Goal: Communication & Community: Ask a question

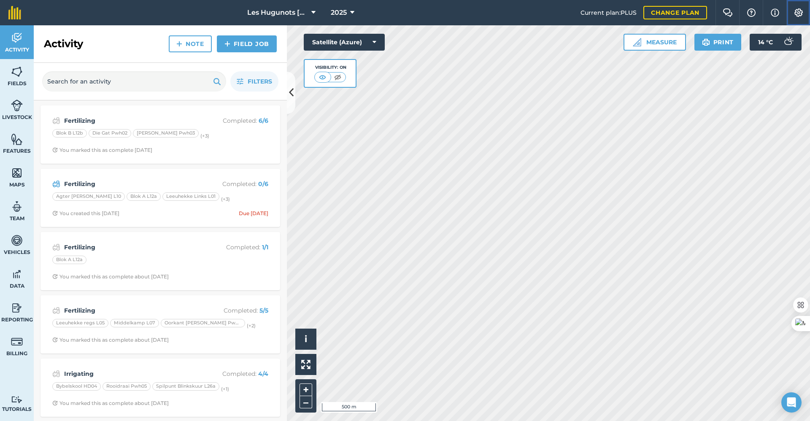
click at [794, 14] on img at bounding box center [799, 12] width 10 height 8
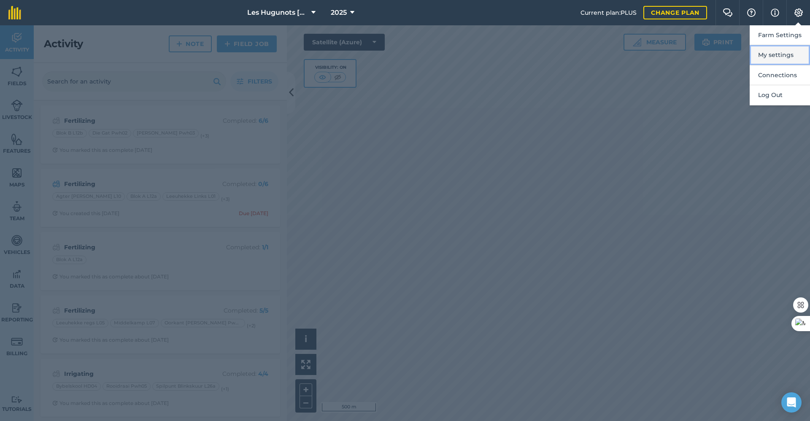
click at [776, 59] on button "My settings" at bounding box center [780, 55] width 60 height 20
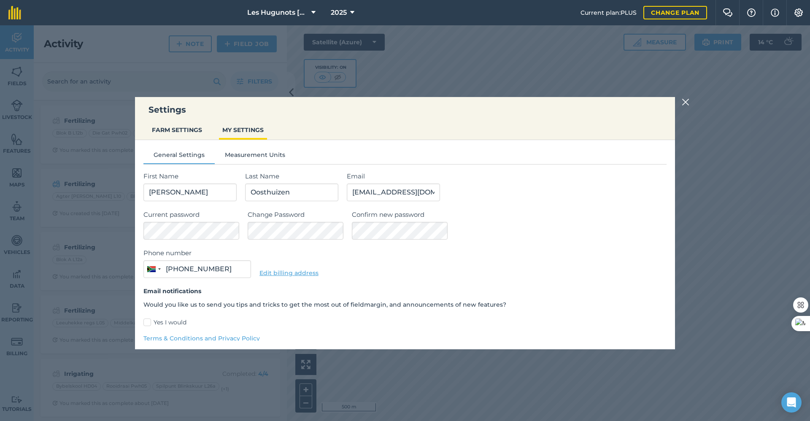
type input "084 846 1354"
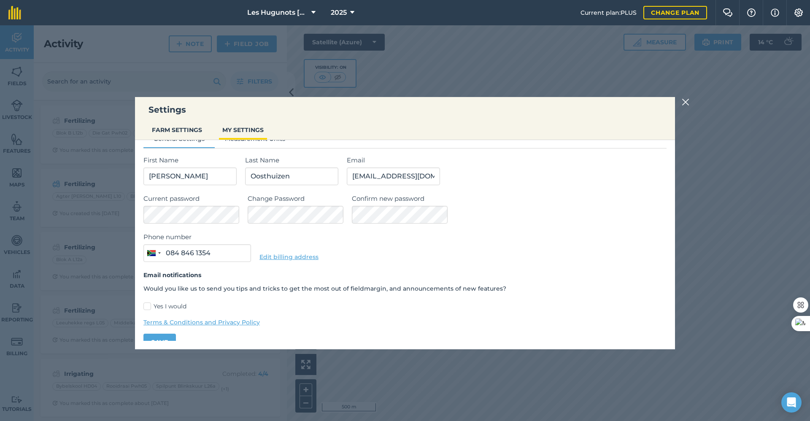
scroll to position [29, 0]
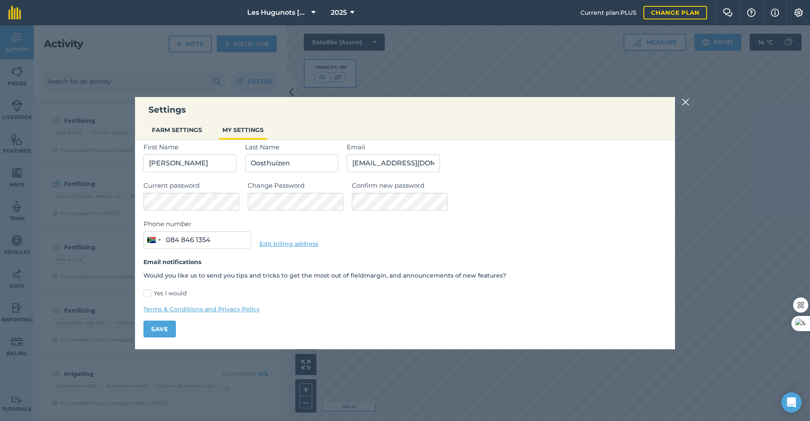
click at [689, 103] on img at bounding box center [686, 102] width 8 height 10
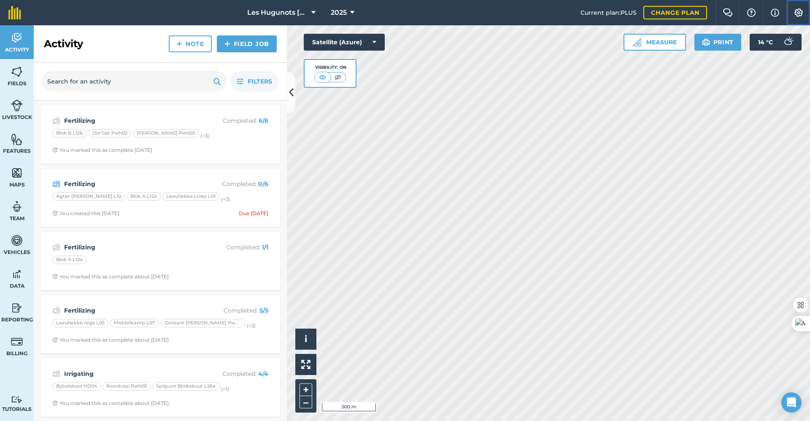
click at [802, 11] on img at bounding box center [799, 12] width 10 height 8
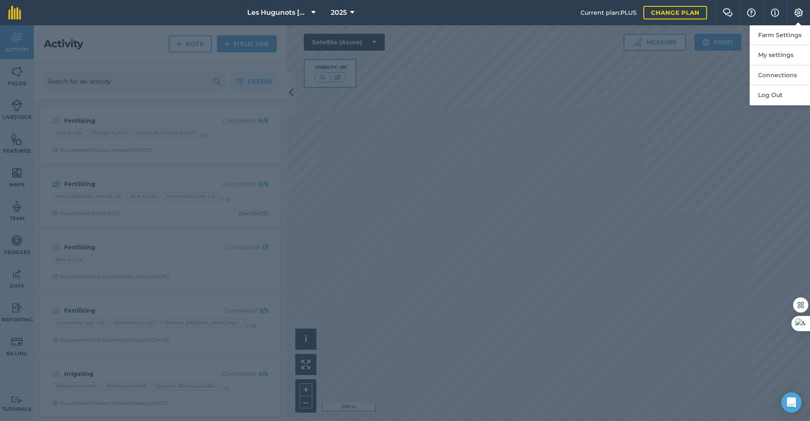
click at [473, 109] on div at bounding box center [405, 223] width 810 height 396
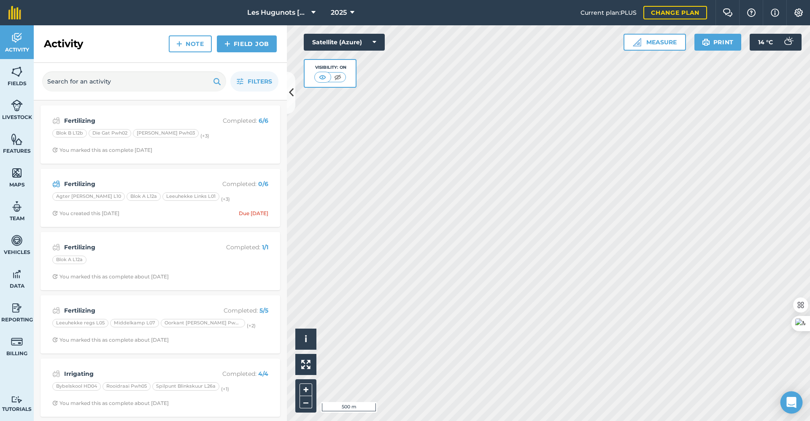
click at [790, 400] on icon "Open Intercom Messenger" at bounding box center [792, 402] width 10 height 11
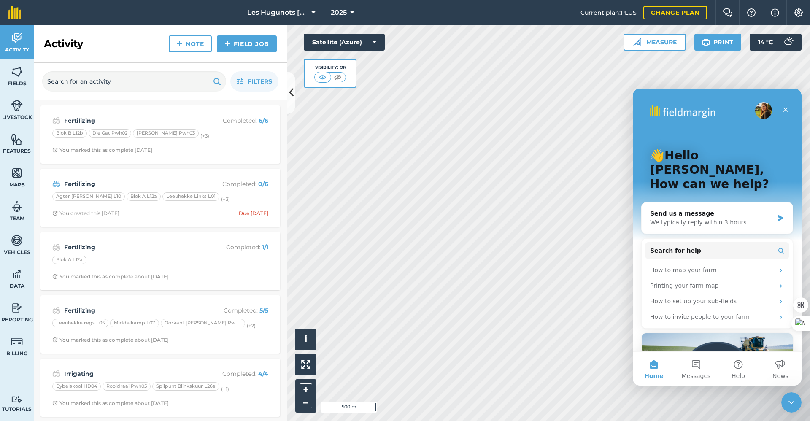
scroll to position [0, 0]
click at [700, 369] on button "2 Messages" at bounding box center [696, 369] width 42 height 34
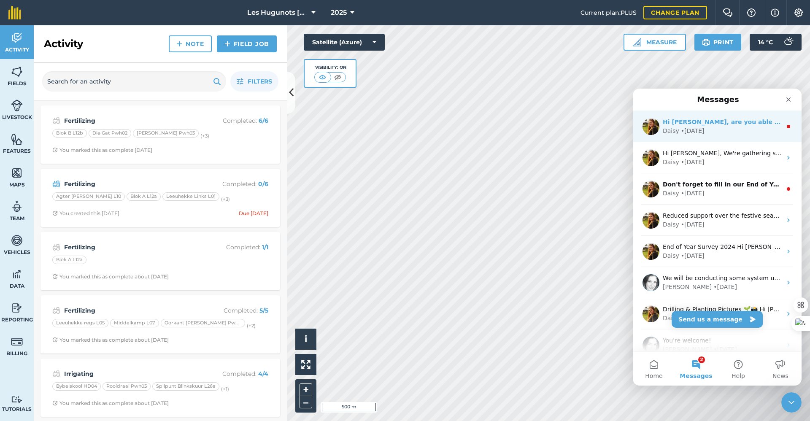
click at [728, 128] on div "Daisy • [DATE]" at bounding box center [722, 131] width 119 height 9
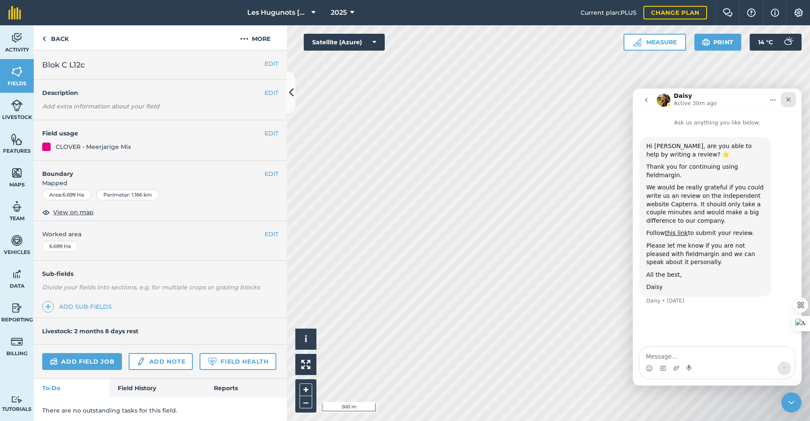
click at [790, 100] on icon "Close" at bounding box center [788, 99] width 7 height 7
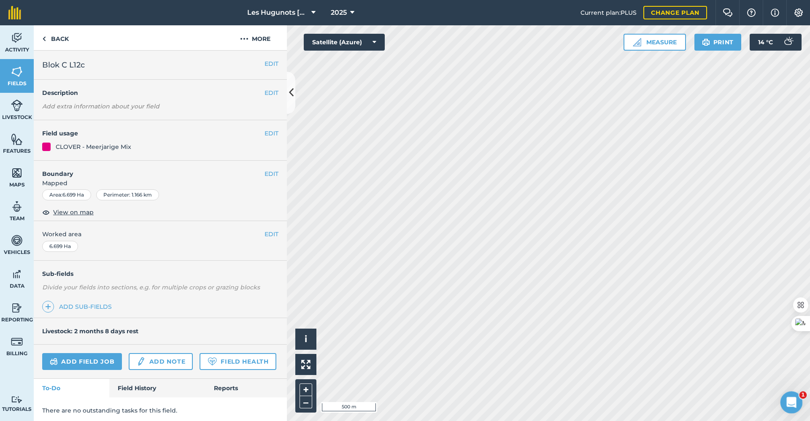
click at [791, 403] on icon "Open Intercom Messenger" at bounding box center [791, 402] width 14 height 14
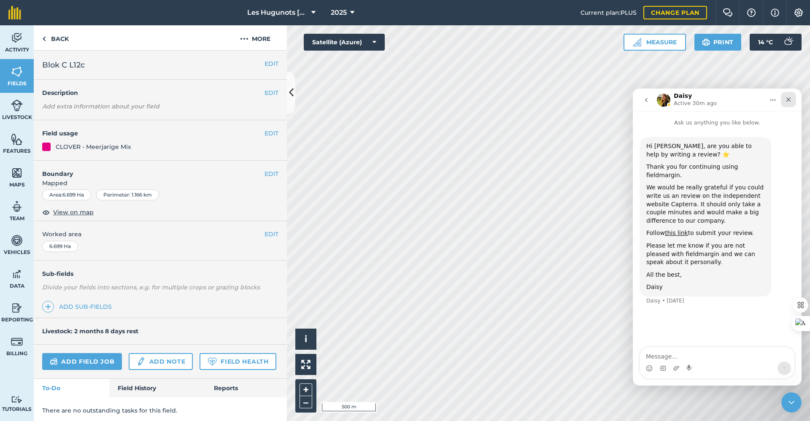
click at [789, 98] on icon "Close" at bounding box center [788, 99] width 7 height 7
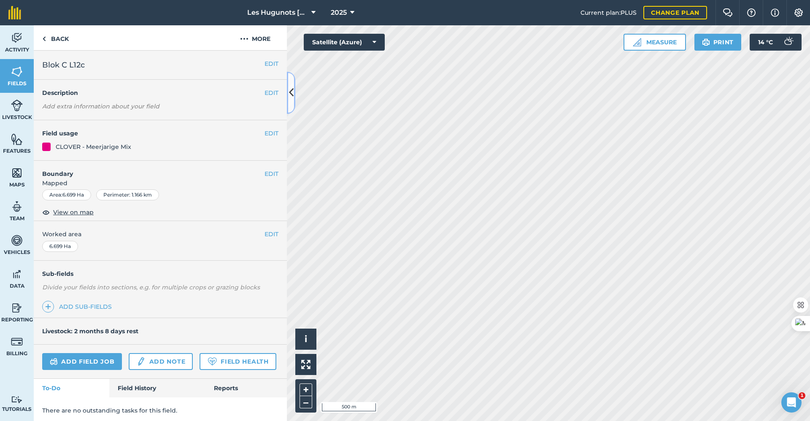
click at [292, 89] on icon at bounding box center [291, 92] width 5 height 15
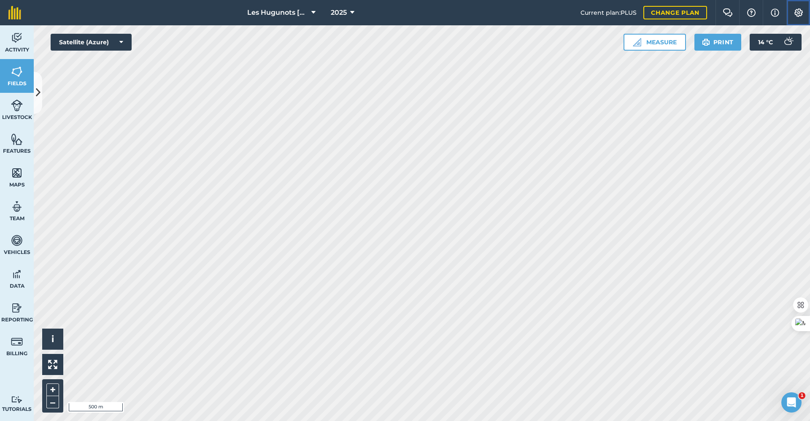
click at [799, 8] on button "Settings" at bounding box center [799, 12] width 24 height 25
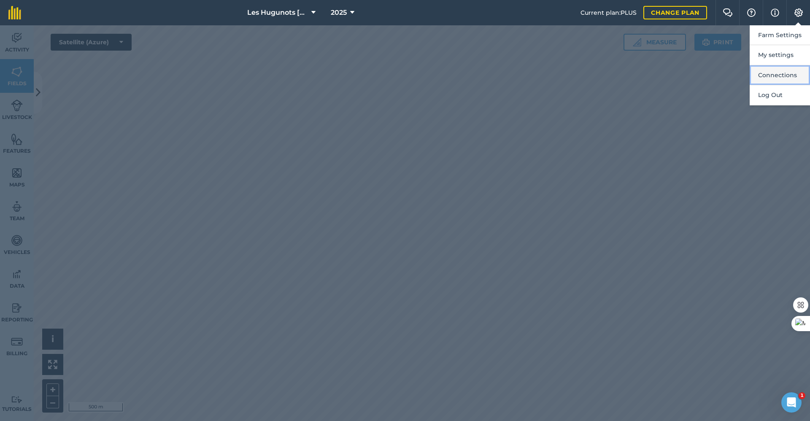
click at [779, 75] on button "Connections" at bounding box center [780, 75] width 60 height 20
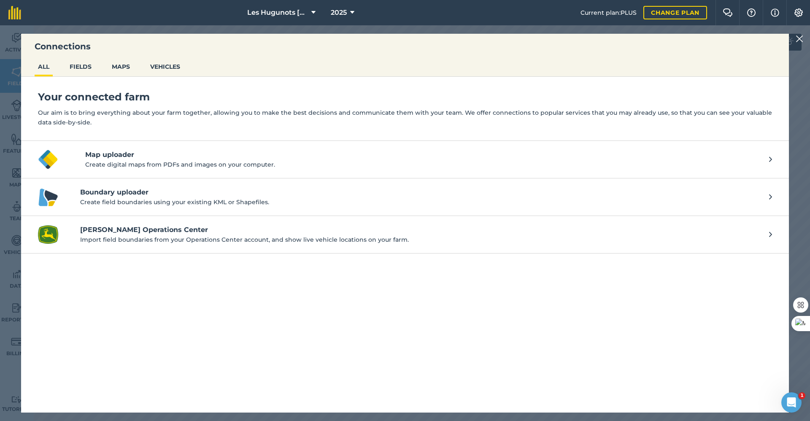
click at [802, 38] on img at bounding box center [800, 39] width 8 height 10
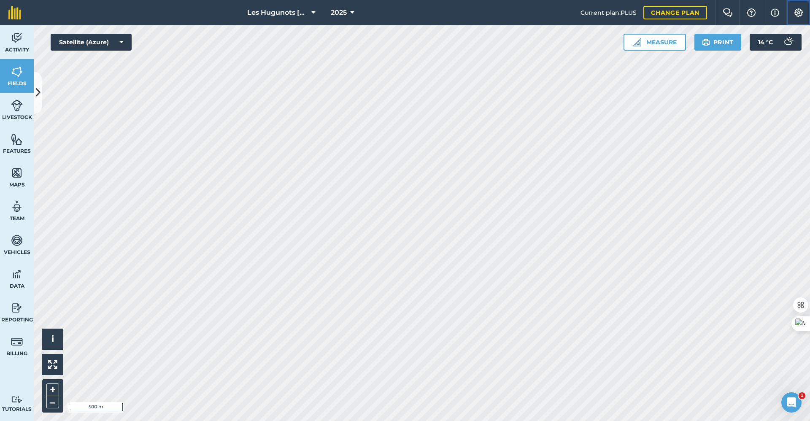
click at [796, 7] on button "Settings" at bounding box center [799, 12] width 24 height 25
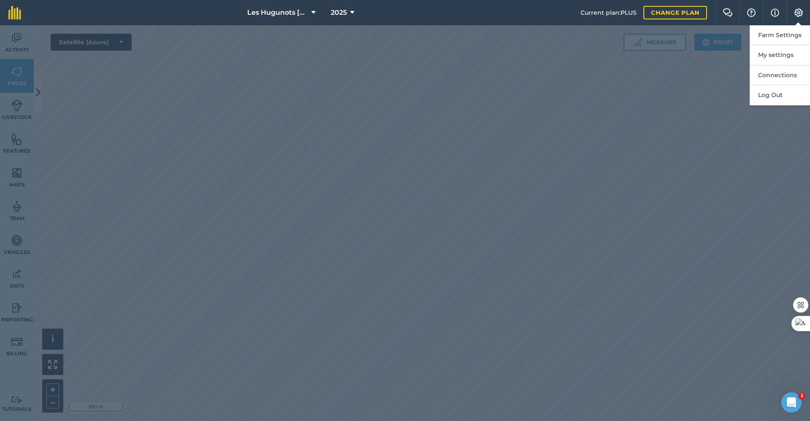
click at [663, 258] on div at bounding box center [405, 223] width 810 height 396
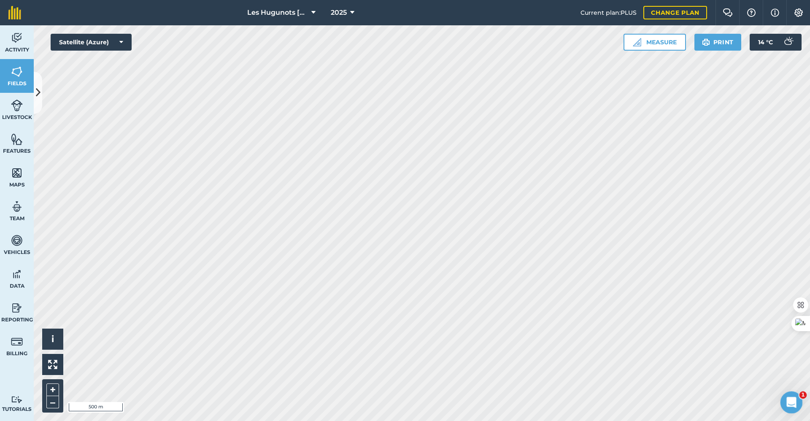
click at [785, 397] on div "Open Intercom Messenger" at bounding box center [790, 401] width 28 height 28
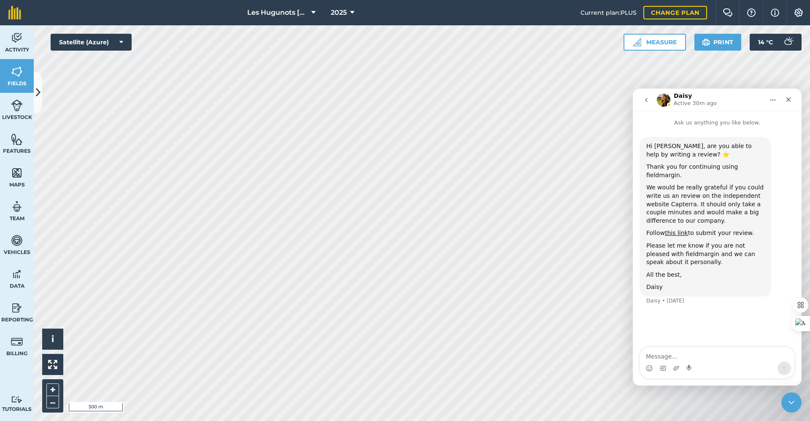
click at [647, 98] on icon "go back" at bounding box center [646, 100] width 7 height 7
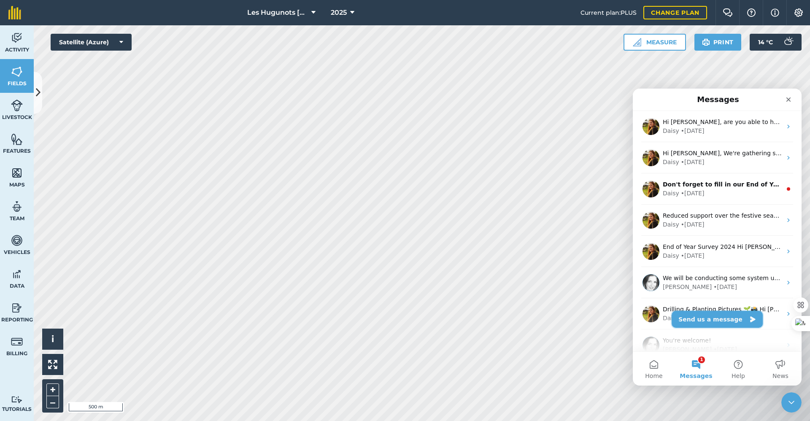
click at [717, 316] on button "Send us a message" at bounding box center [717, 319] width 91 height 17
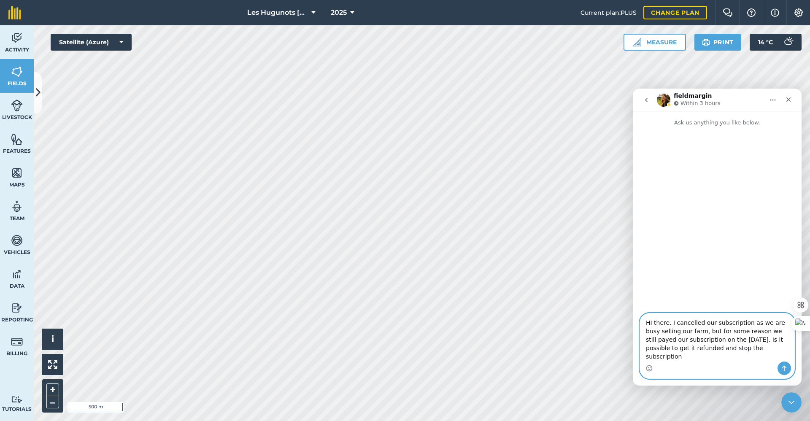
type textarea "HI there. I cancelled our subscription as we are busy selling our farm, but for…"
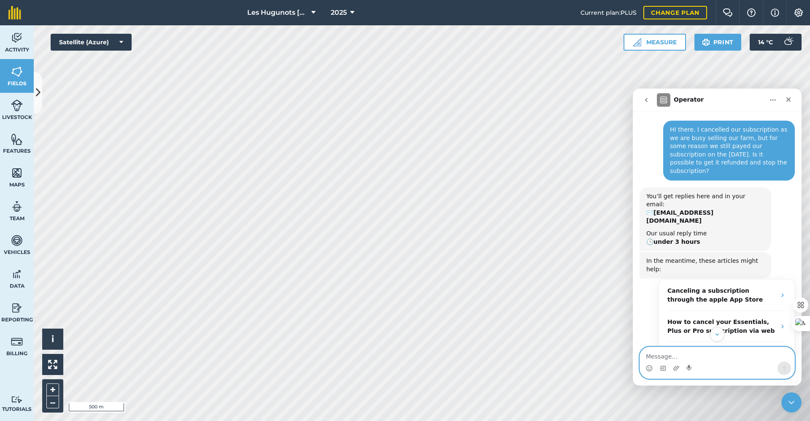
scroll to position [31, 0]
